Goal: Transaction & Acquisition: Purchase product/service

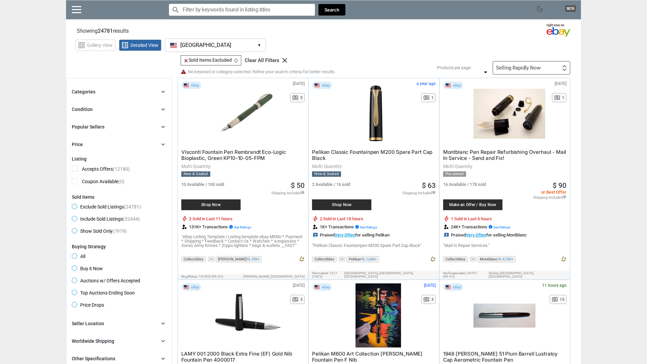
click at [536, 71] on div "Selling Rapidly Now First or Last Chance to Buy Recently Listed Selling Rapidly…" at bounding box center [532, 67] width 78 height 13
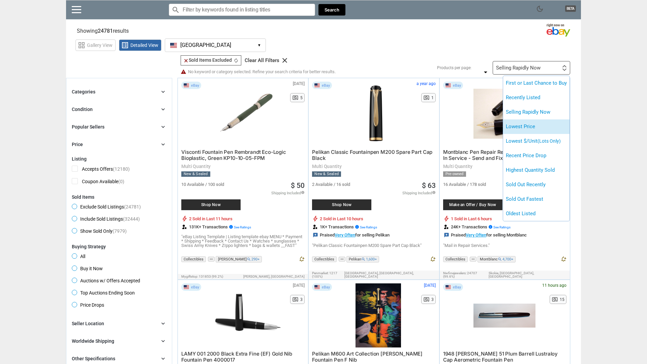
click at [534, 126] on li "Lowest Price" at bounding box center [536, 126] width 66 height 14
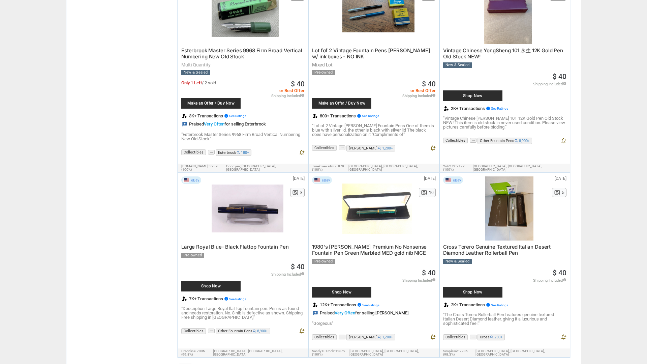
scroll to position [2744, 0]
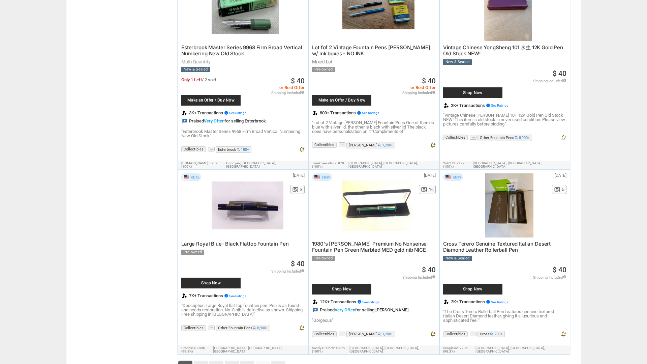
click at [193, 360] on li "2" at bounding box center [201, 367] width 16 height 15
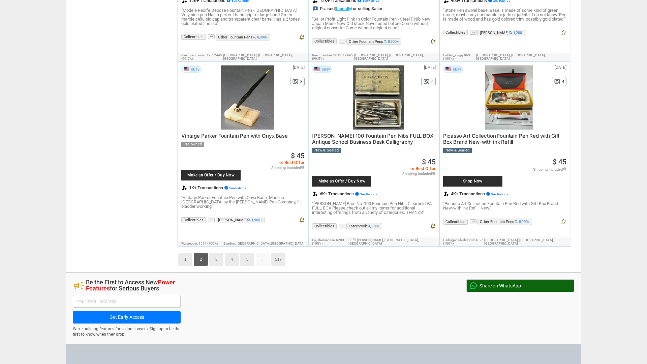
scroll to position [2928, 0]
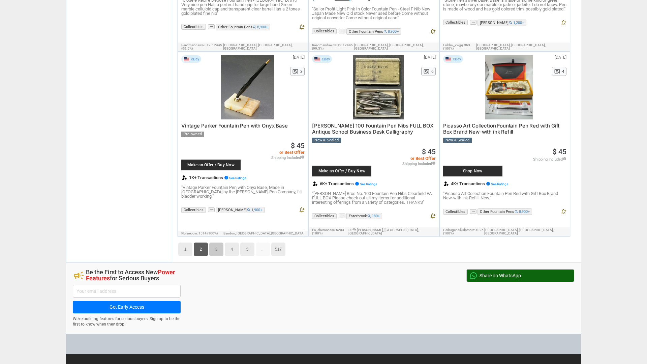
click at [215, 242] on link "3" at bounding box center [216, 248] width 14 height 13
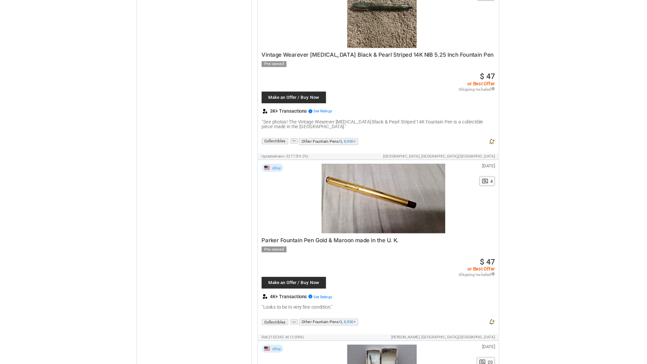
scroll to position [2535, 0]
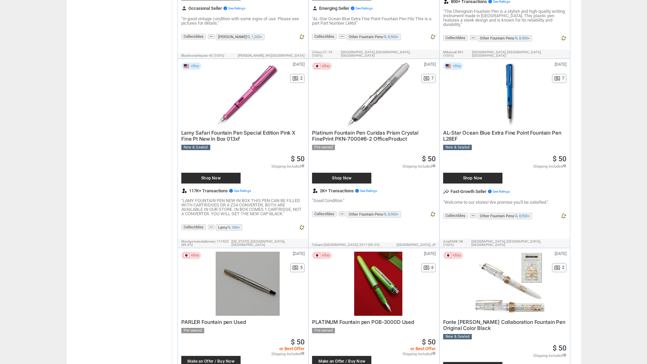
click at [512, 252] on div at bounding box center [510, 284] width 72 height 64
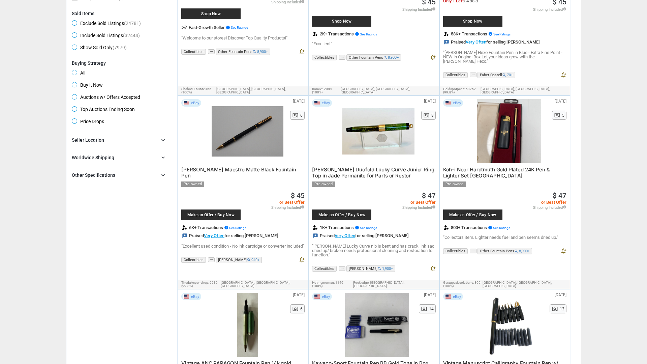
scroll to position [0, 0]
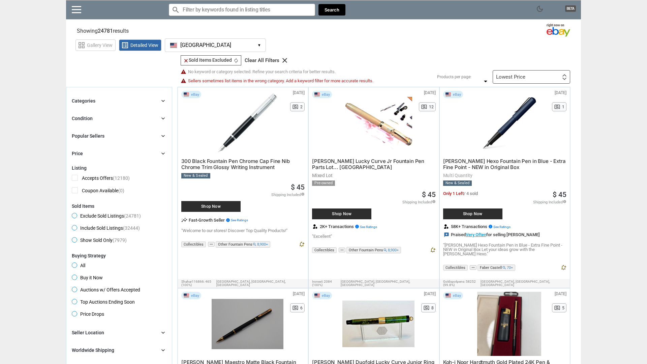
scroll to position [2744, 0]
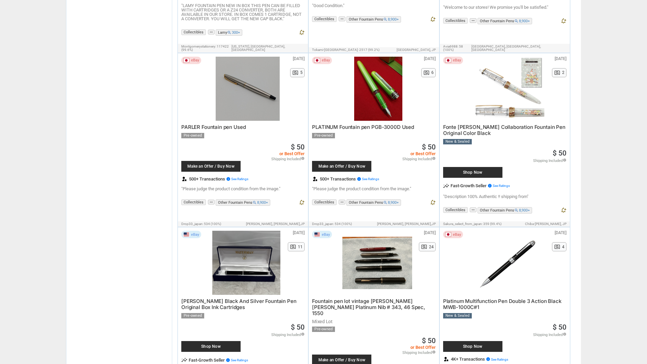
scroll to position [2901, 0]
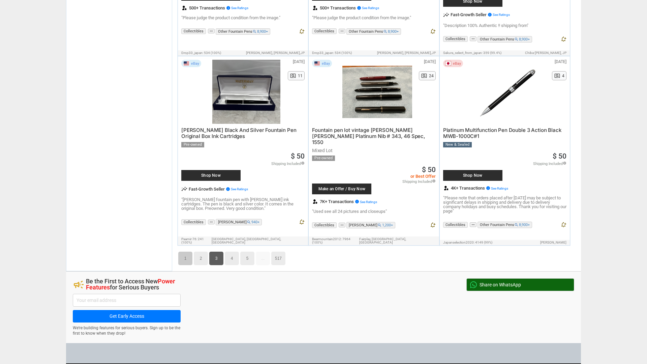
click at [184, 252] on link "1" at bounding box center [185, 258] width 14 height 13
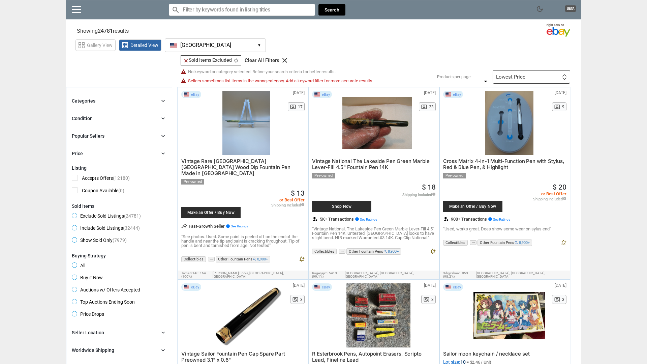
click at [381, 122] on div at bounding box center [377, 123] width 69 height 64
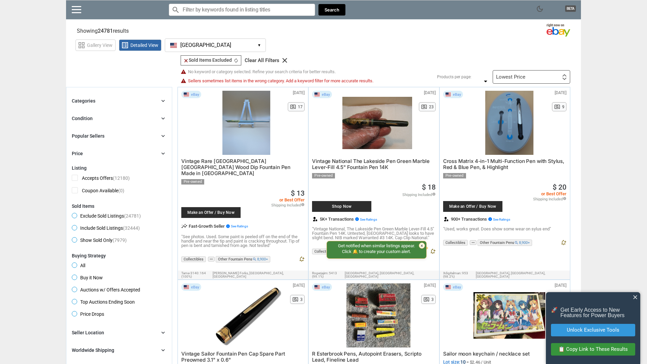
click at [284, 61] on icon "clear" at bounding box center [285, 60] width 8 height 8
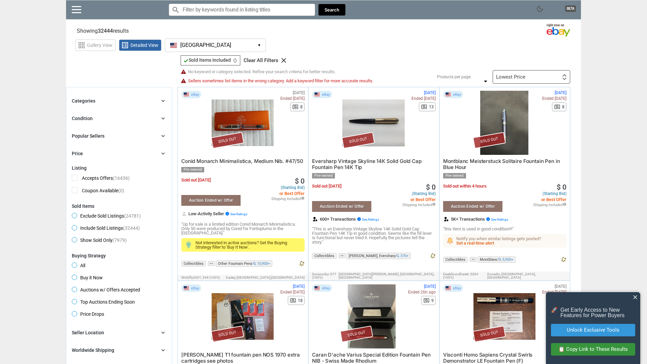
click at [185, 61] on icon "check" at bounding box center [185, 60] width 5 height 5
click at [223, 136] on div "Sold Out" at bounding box center [227, 140] width 33 height 17
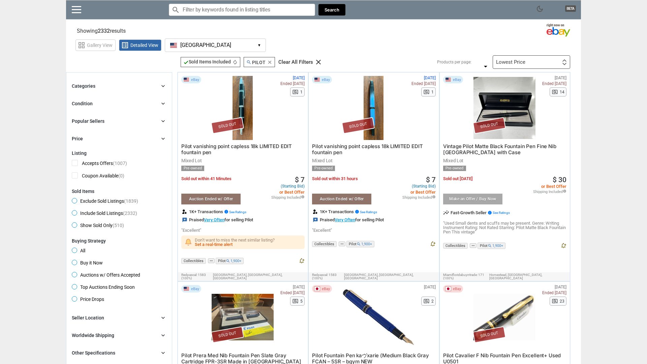
click at [94, 202] on span "Exclude Sold Listings (1839)" at bounding box center [105, 202] width 66 height 8
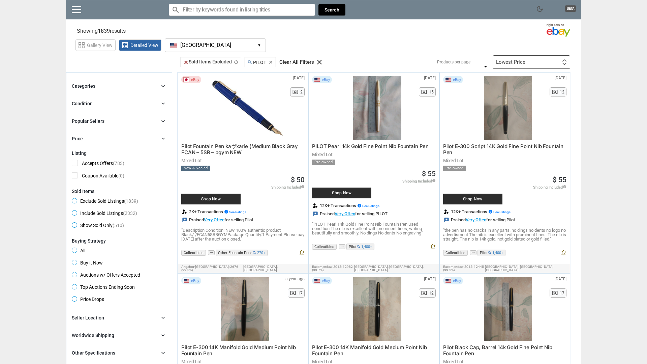
click at [91, 101] on div "Condition" at bounding box center [82, 103] width 21 height 7
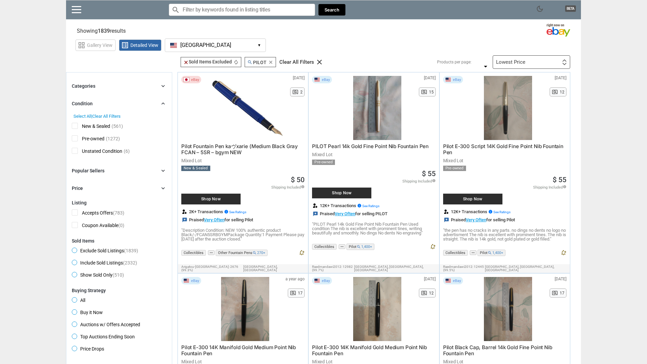
click at [91, 102] on div "Condition" at bounding box center [82, 103] width 21 height 7
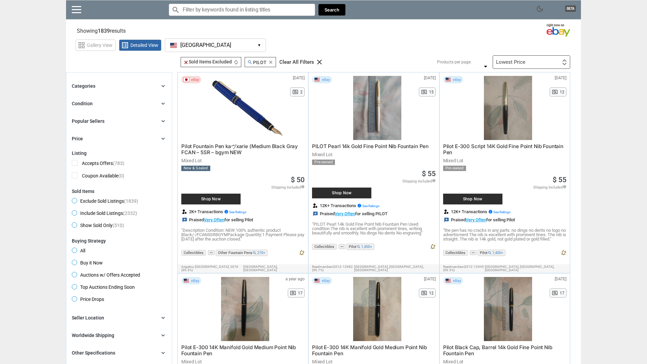
click at [91, 88] on div "Categories" at bounding box center [84, 86] width 24 height 7
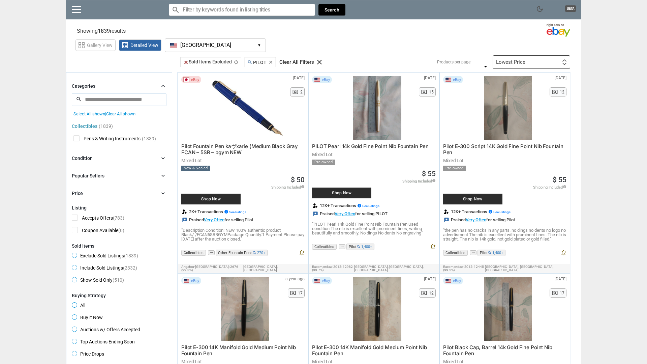
click at [91, 88] on div "Categories" at bounding box center [84, 86] width 24 height 7
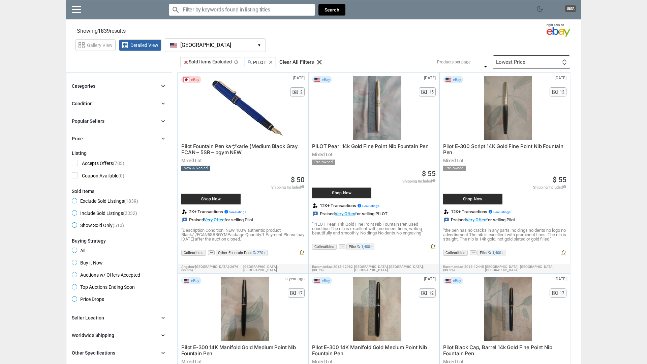
click at [96, 122] on div "Popular Sellers" at bounding box center [88, 121] width 33 height 7
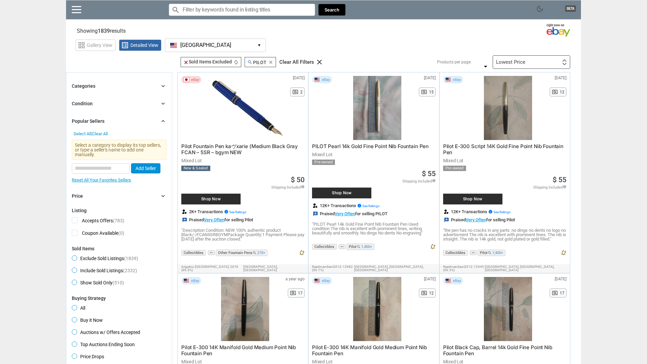
click at [96, 122] on div "Popular Sellers" at bounding box center [88, 121] width 33 height 7
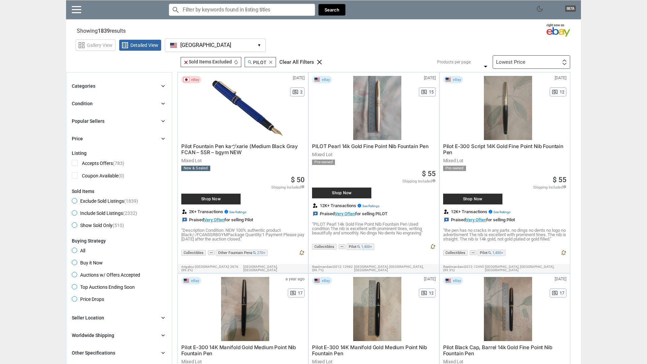
click at [91, 137] on div "Price chevron_right" at bounding box center [119, 139] width 95 height 8
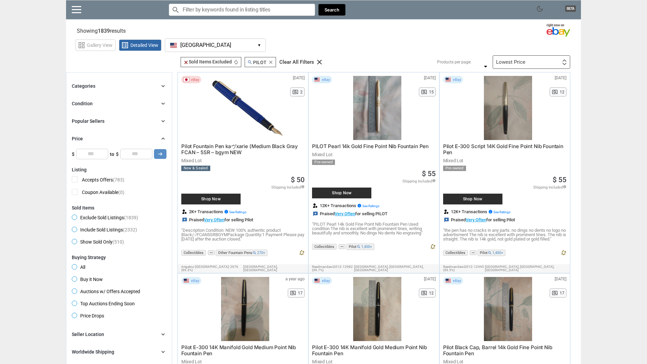
click at [91, 137] on div "Price chevron_right" at bounding box center [119, 139] width 95 height 8
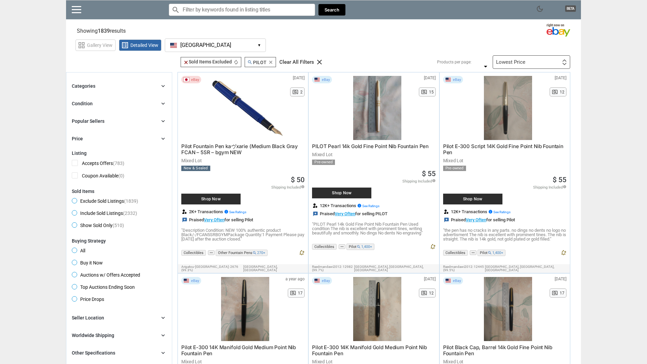
click at [82, 263] on span "Buy it Now" at bounding box center [87, 264] width 31 height 8
click at [309, 59] on div "search PILOT search PILOT clear" at bounding box center [297, 62] width 31 height 10
click at [259, 13] on input "Search for models" at bounding box center [242, 10] width 146 height 12
click at [309, 64] on icon "clear" at bounding box center [308, 62] width 5 height 5
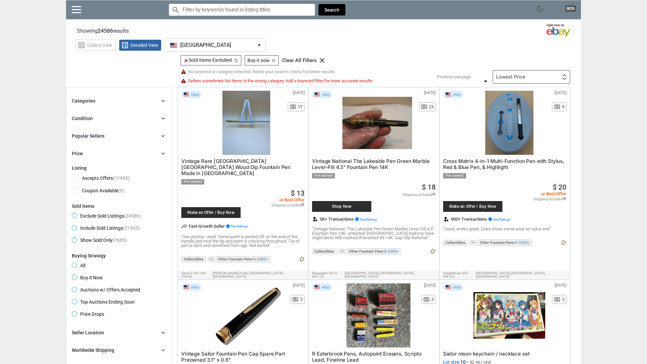
click at [283, 7] on input "Search for models" at bounding box center [242, 10] width 146 height 12
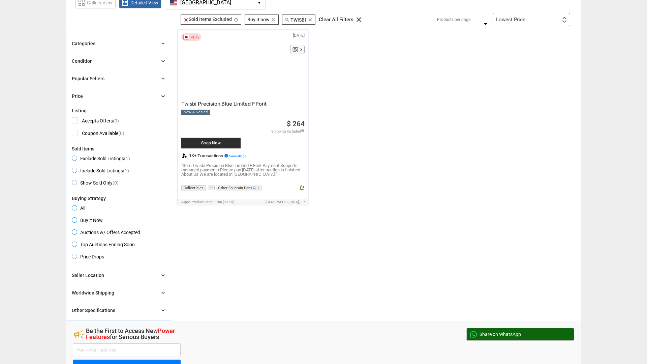
scroll to position [51, 0]
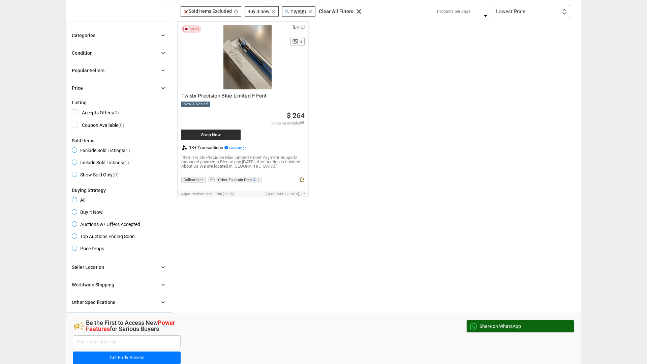
type input "twisbi"
click at [115, 268] on div "Seller Location chevron_right" at bounding box center [119, 267] width 95 height 8
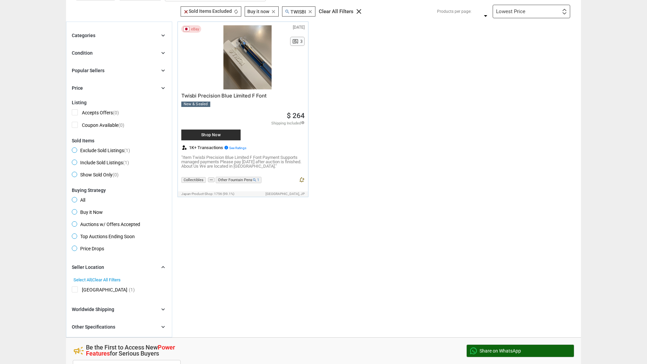
click at [114, 269] on div "Seller Location chevron_right" at bounding box center [119, 267] width 95 height 8
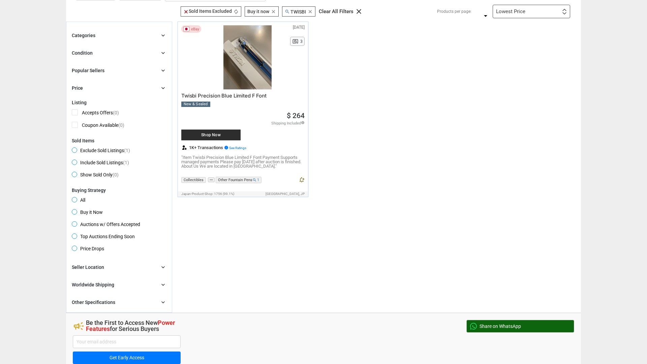
click at [117, 286] on div "Worldwide Shipping chevron_right" at bounding box center [119, 285] width 95 height 8
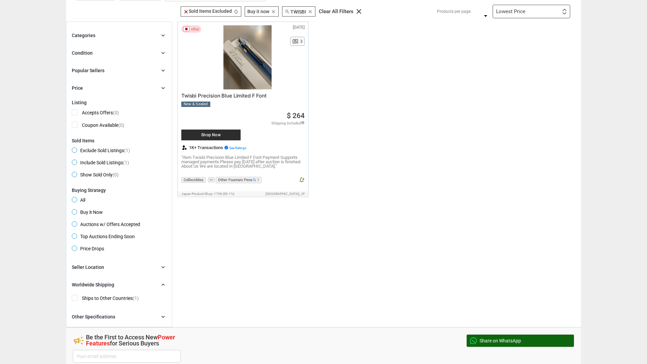
click at [117, 286] on div "Worldwide Shipping chevron_right" at bounding box center [119, 285] width 95 height 8
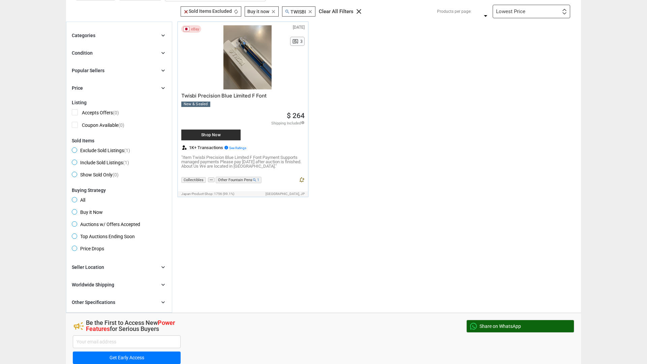
click at [117, 295] on div "Brand chevron_right search Select All | Clear All Filters Model chevron_right s…" at bounding box center [119, 284] width 95 height 43
click at [117, 298] on div "Brand chevron_right search Select All | Clear All Filters Model chevron_right s…" at bounding box center [119, 284] width 95 height 43
click at [116, 303] on div "Other Specifications chevron_right" at bounding box center [119, 302] width 95 height 8
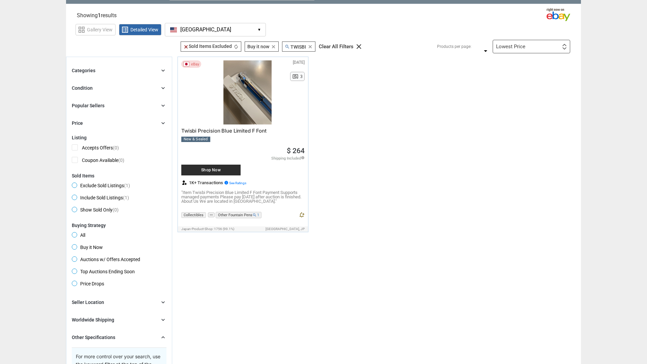
scroll to position [0, 0]
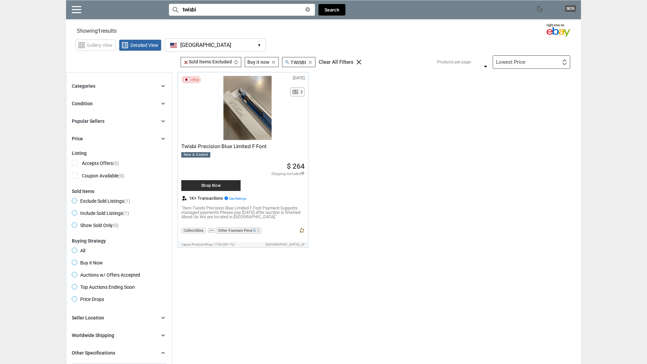
click at [182, 61] on div "clear Sold Items Excluded clear Sold Items Excluded autorenew" at bounding box center [211, 62] width 61 height 10
click at [184, 61] on icon "clear" at bounding box center [185, 62] width 5 height 5
click at [275, 64] on icon "clear" at bounding box center [273, 62] width 5 height 5
click at [324, 64] on icon "clear" at bounding box center [322, 62] width 8 height 8
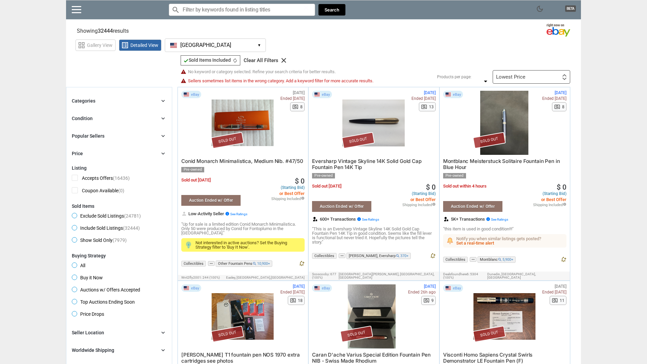
click at [283, 60] on icon "clear" at bounding box center [284, 60] width 8 height 8
click at [265, 11] on input "Search for models" at bounding box center [242, 10] width 146 height 12
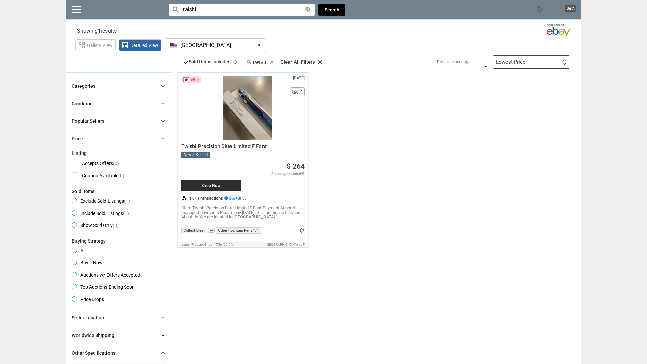
type input "twisbi"
click at [241, 101] on div at bounding box center [248, 108] width 72 height 64
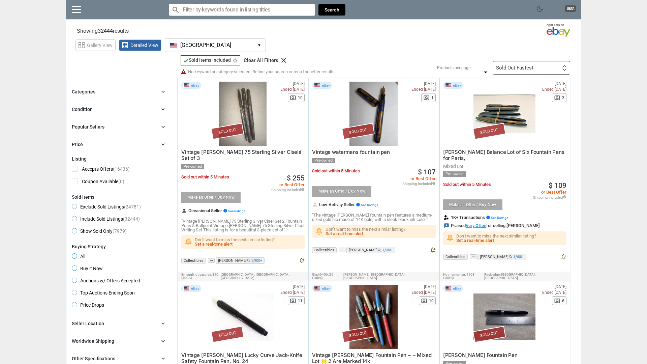
click at [99, 205] on span "Exclude Sold Listings (24781)" at bounding box center [106, 208] width 69 height 8
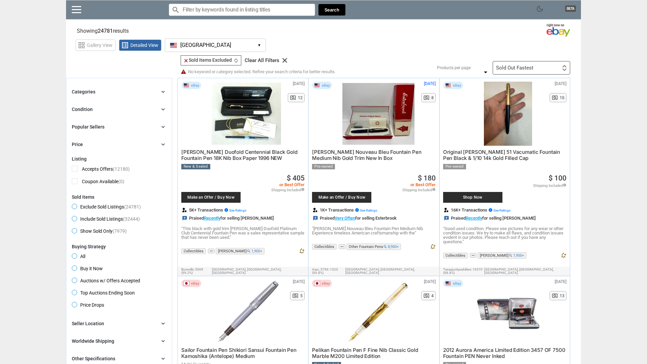
click at [521, 66] on div "Sold Out Fastest" at bounding box center [514, 67] width 37 height 5
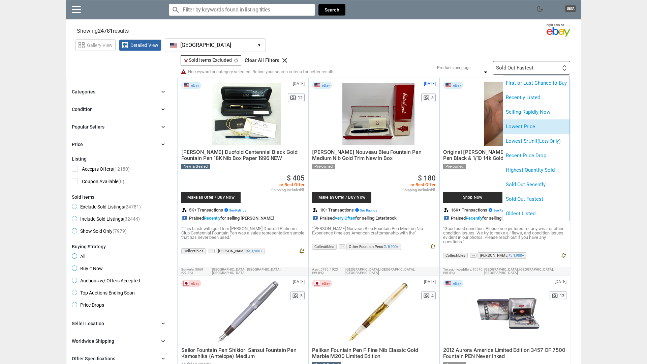
click at [517, 123] on li "Lowest Price" at bounding box center [536, 126] width 66 height 14
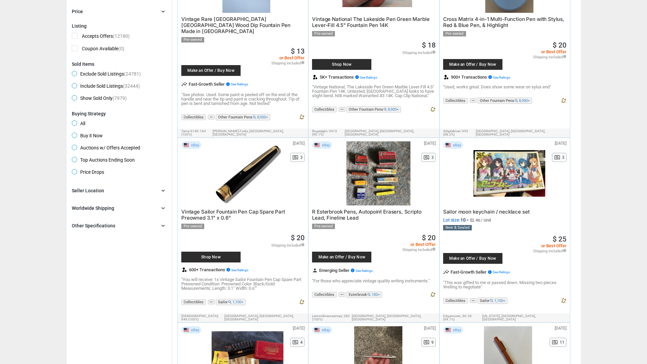
scroll to position [70, 0]
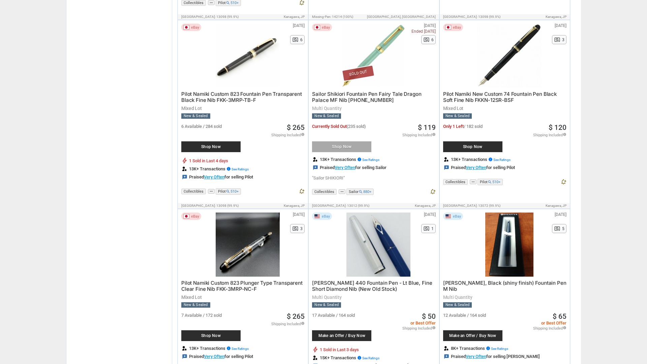
scroll to position [482, 0]
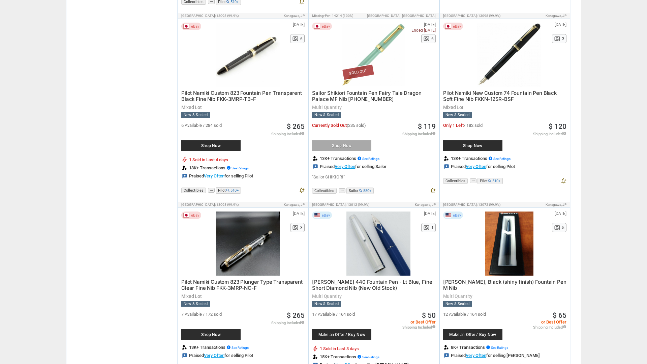
click at [249, 256] on div at bounding box center [248, 243] width 72 height 64
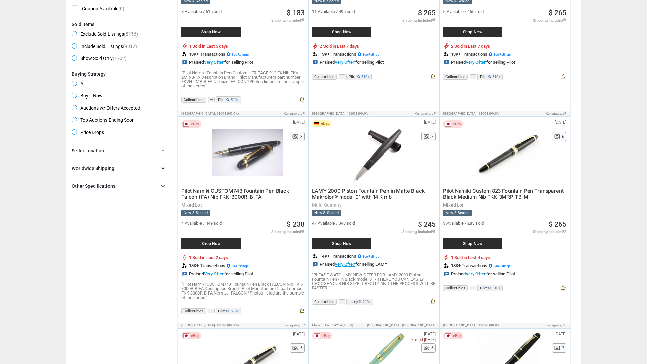
scroll to position [0, 0]
